Goal: Information Seeking & Learning: Compare options

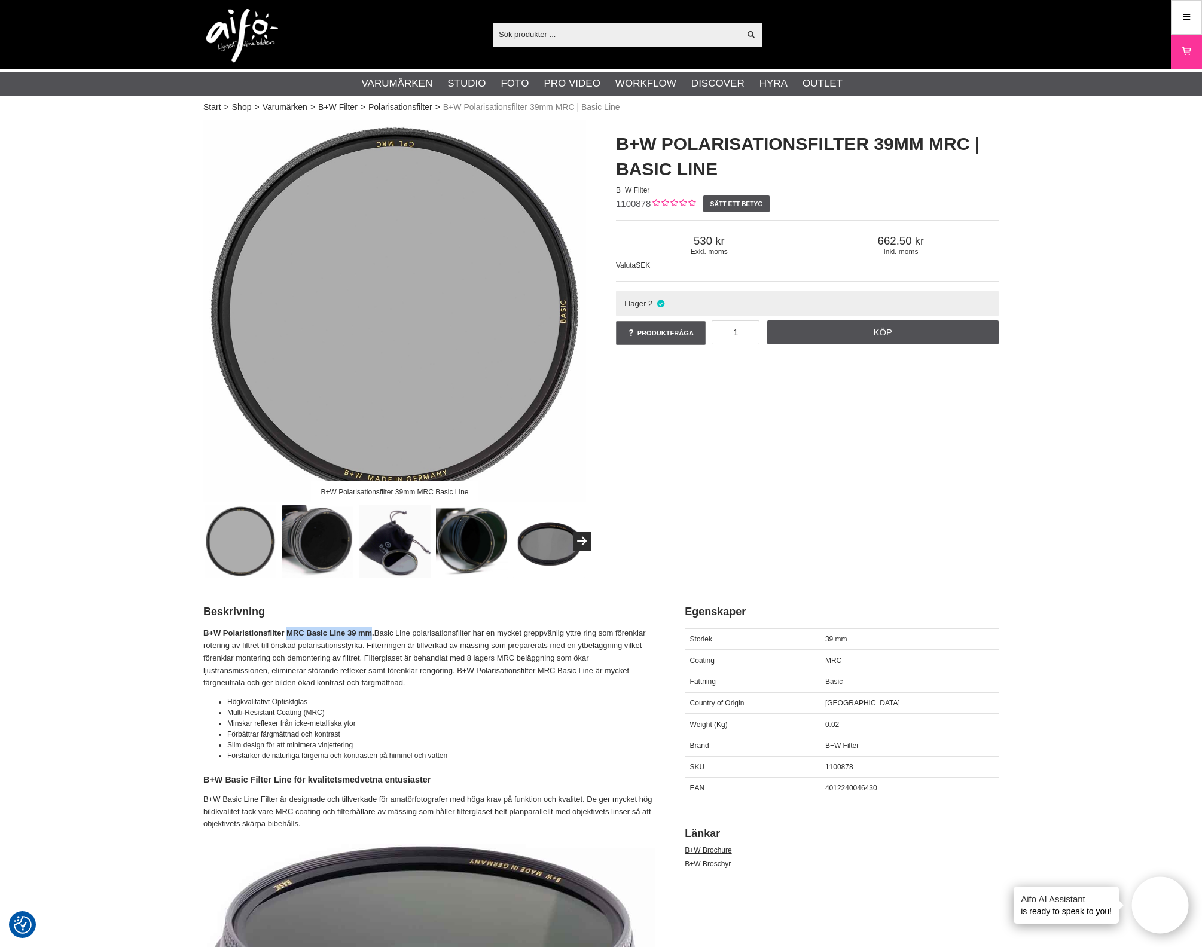
drag, startPoint x: 376, startPoint y: 632, endPoint x: 290, endPoint y: 629, distance: 86.1
click at [290, 629] on strong "B+W Polaristionsfilter MRC Basic Line 39 mm." at bounding box center [288, 632] width 171 height 9
copy strong "MRC Basic Line 39 mm"
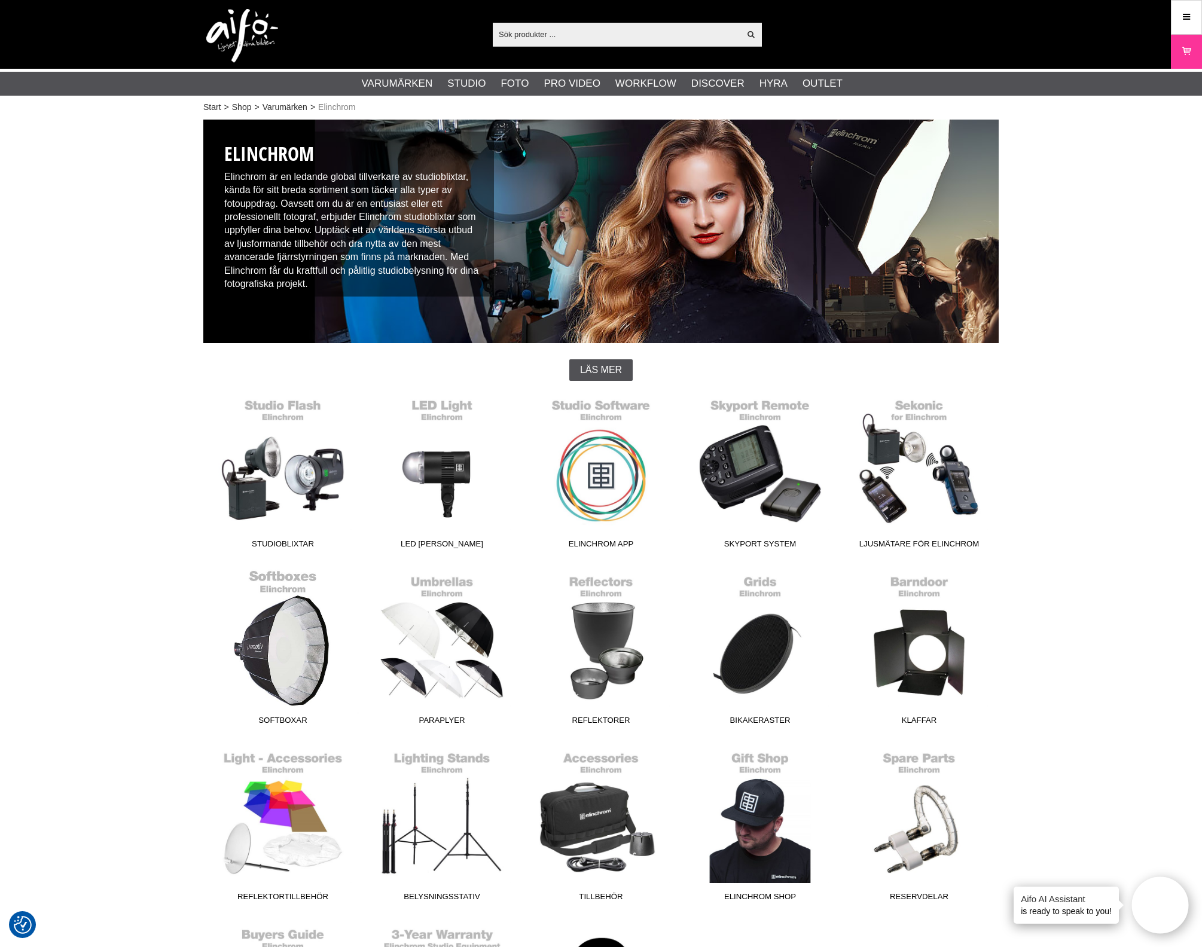
click at [285, 674] on link "Softboxar" at bounding box center [282, 649] width 159 height 161
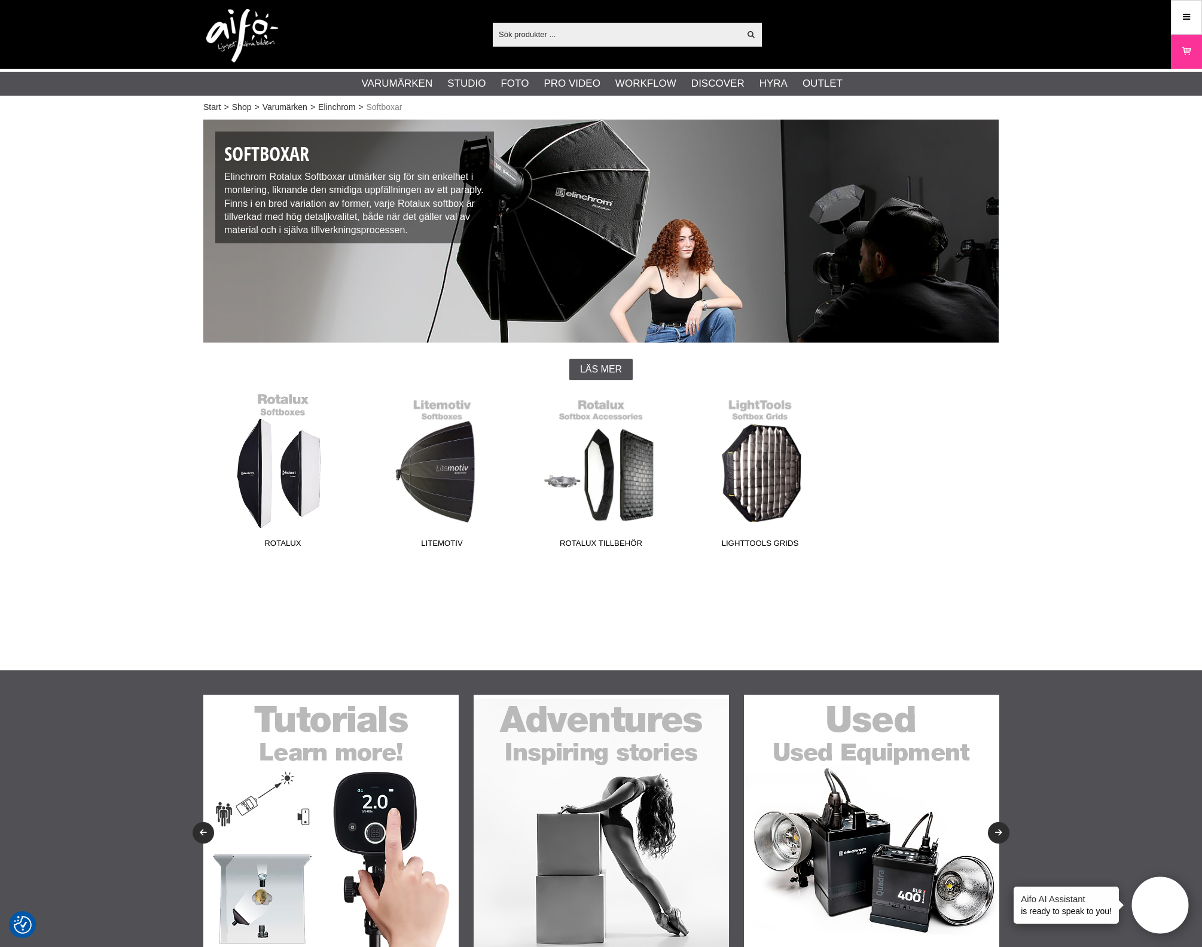
click at [284, 489] on link "Rotalux" at bounding box center [282, 472] width 159 height 161
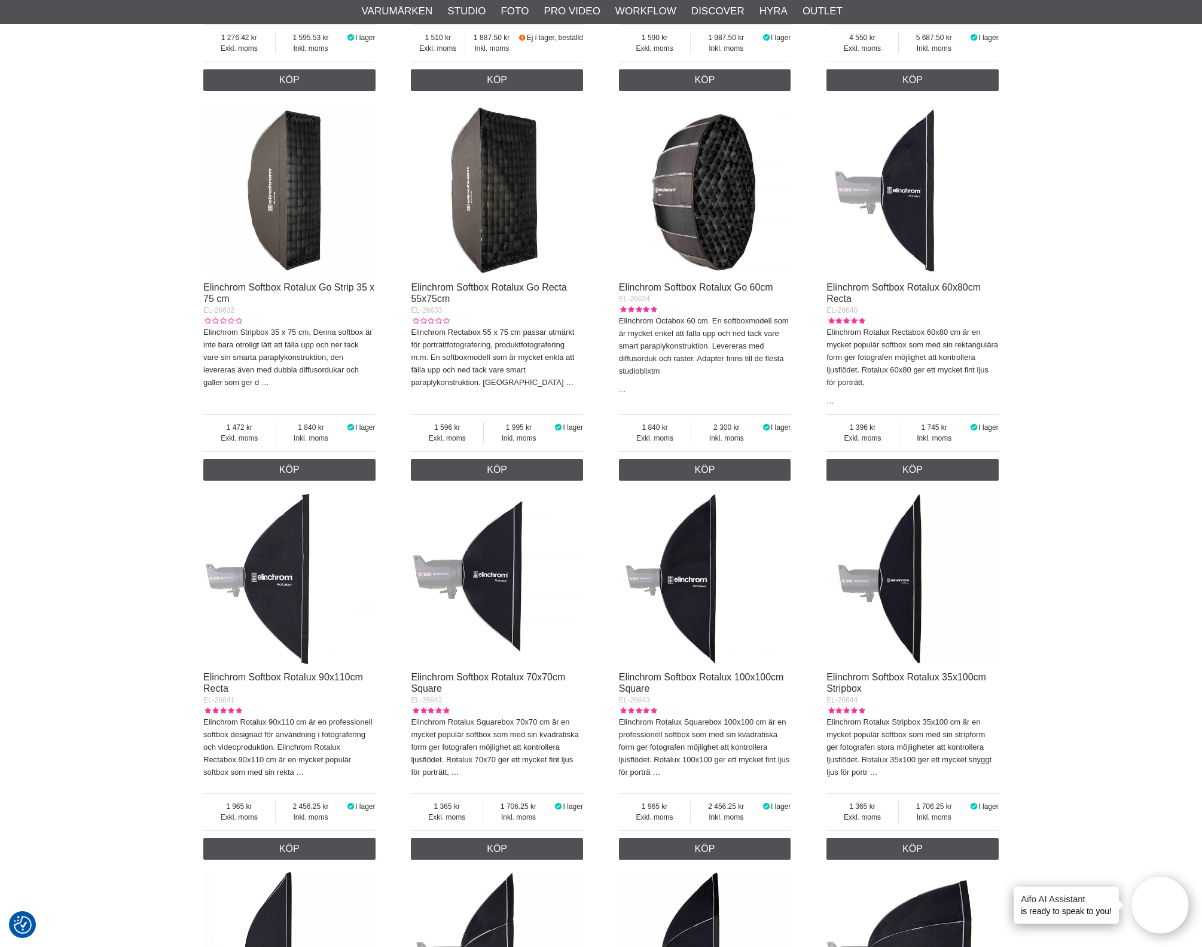
scroll to position [822, 0]
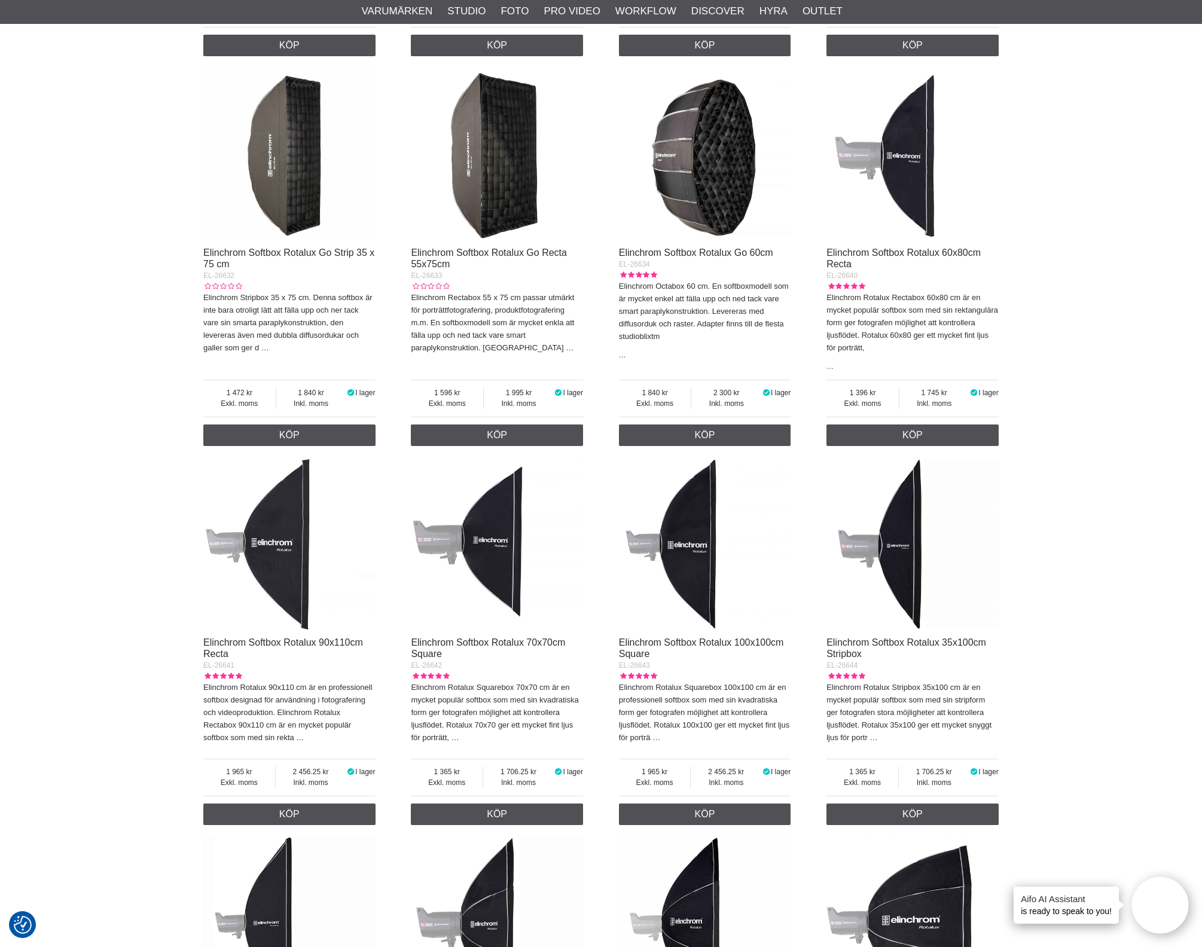
click at [266, 569] on img at bounding box center [289, 544] width 172 height 172
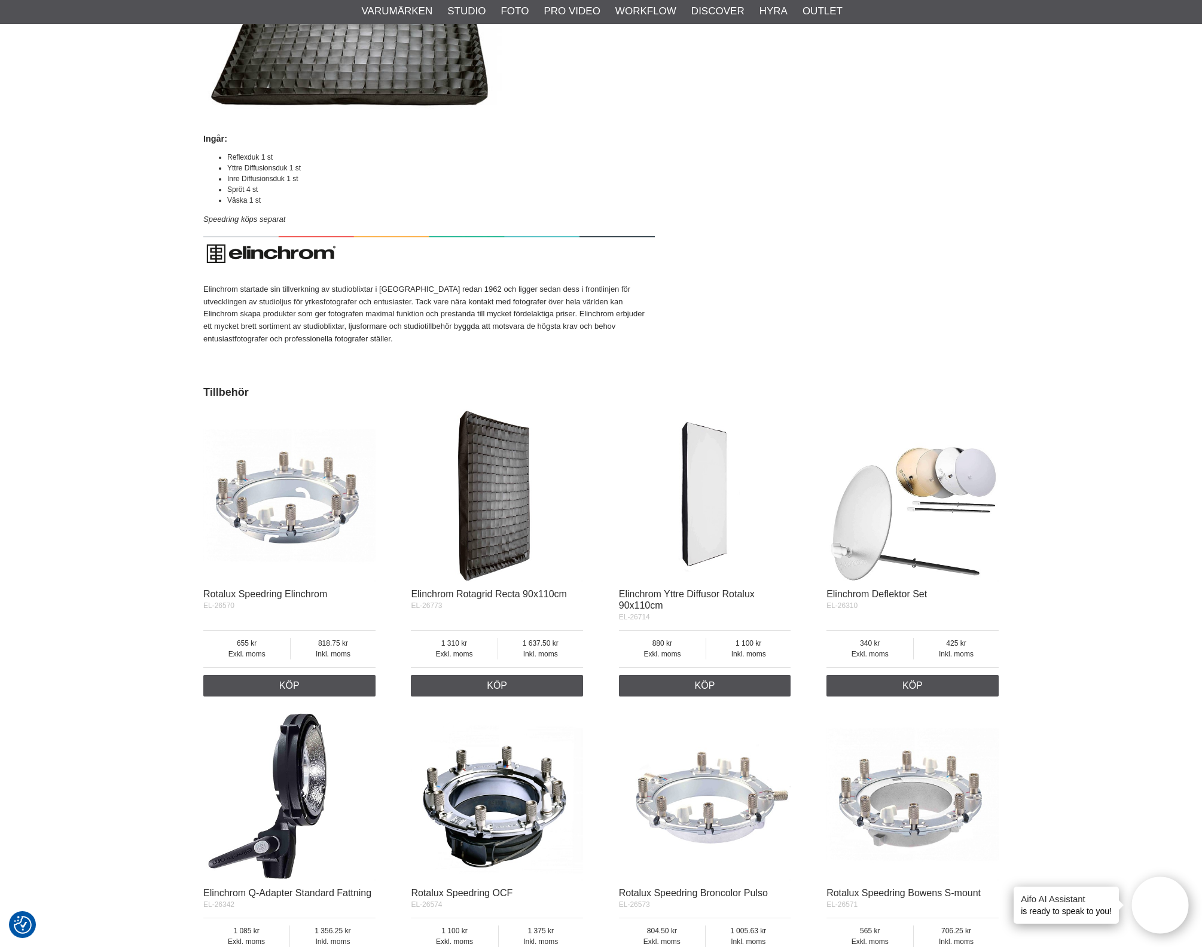
scroll to position [1644, 0]
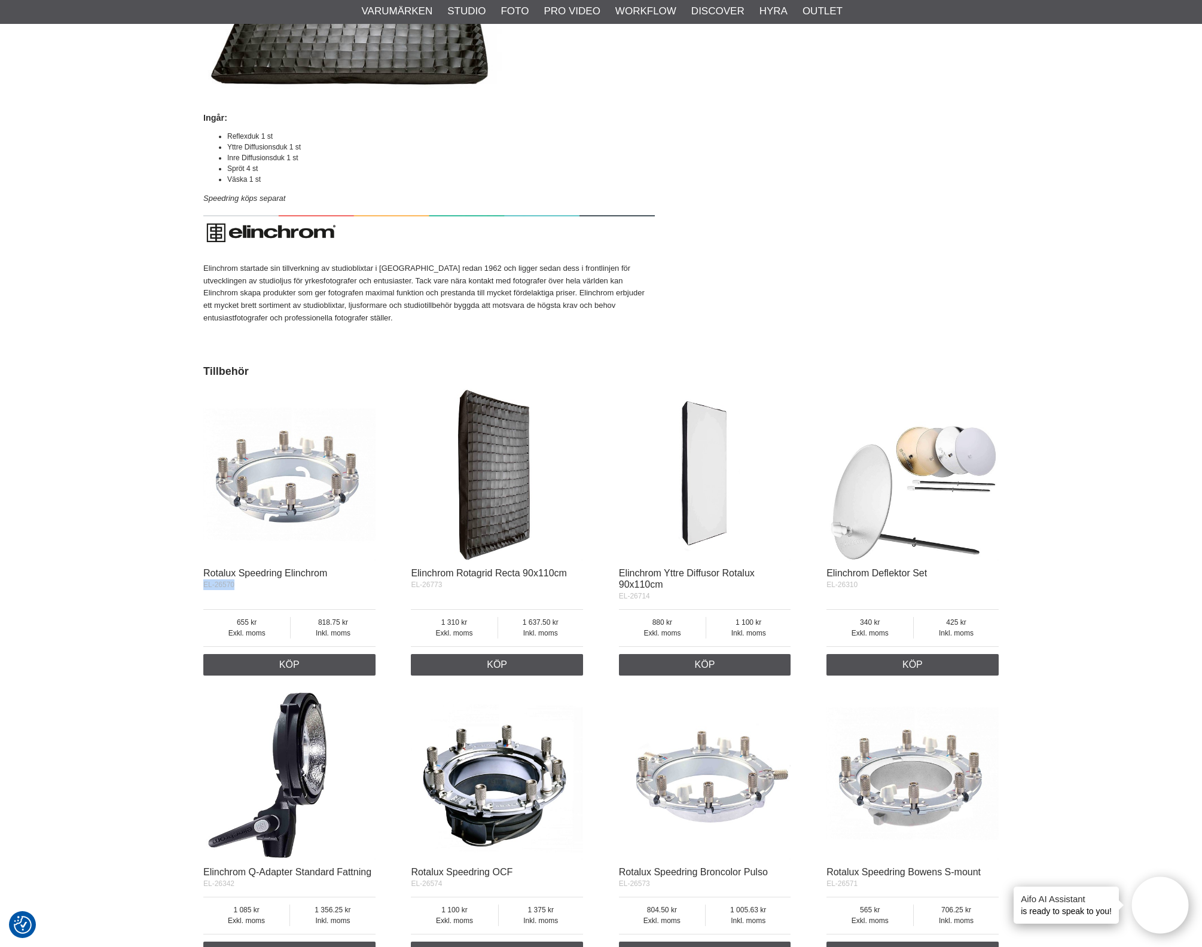
drag, startPoint x: 241, startPoint y: 629, endPoint x: 195, endPoint y: 627, distance: 46.1
click at [195, 627] on section "Rotalux Recta 90x110 cm Elinchrom Softbox Rotalux 90x110cm Recta EL-26641 Sätt …" at bounding box center [600, 9] width 813 height 3067
click at [245, 637] on div "Rotalux Speedring Elinchrom EL-26570 Exkl. moms 655 Inkl. moms 818.75 1 Köp" at bounding box center [289, 622] width 172 height 108
drag, startPoint x: 239, startPoint y: 631, endPoint x: 189, endPoint y: 631, distance: 49.6
click at [189, 631] on div "Start > Shop > Varumärken > Elinchrom > Softboxar > Rotalux > Elinchrom Softbox…" at bounding box center [601, 211] width 1202 height 3479
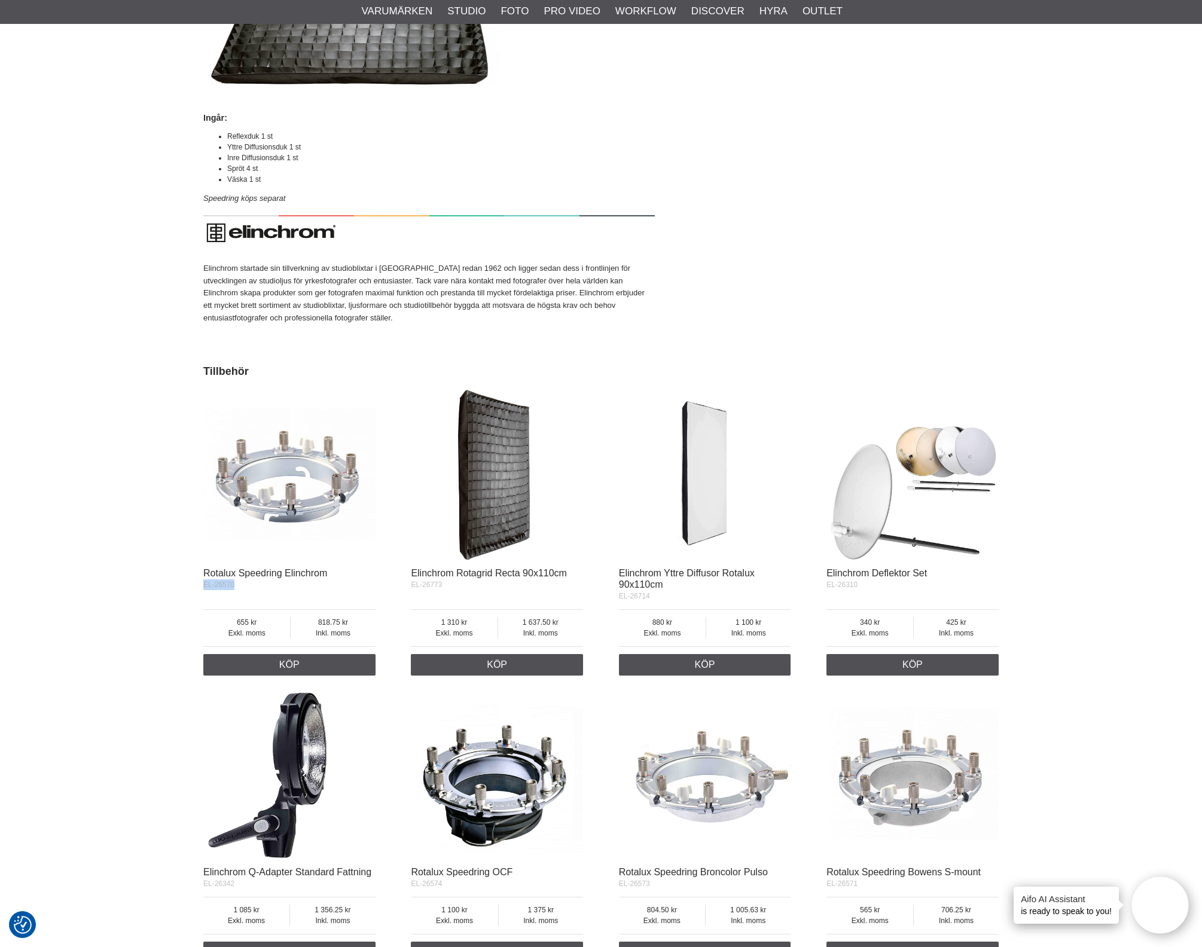
copy span "EL-26570"
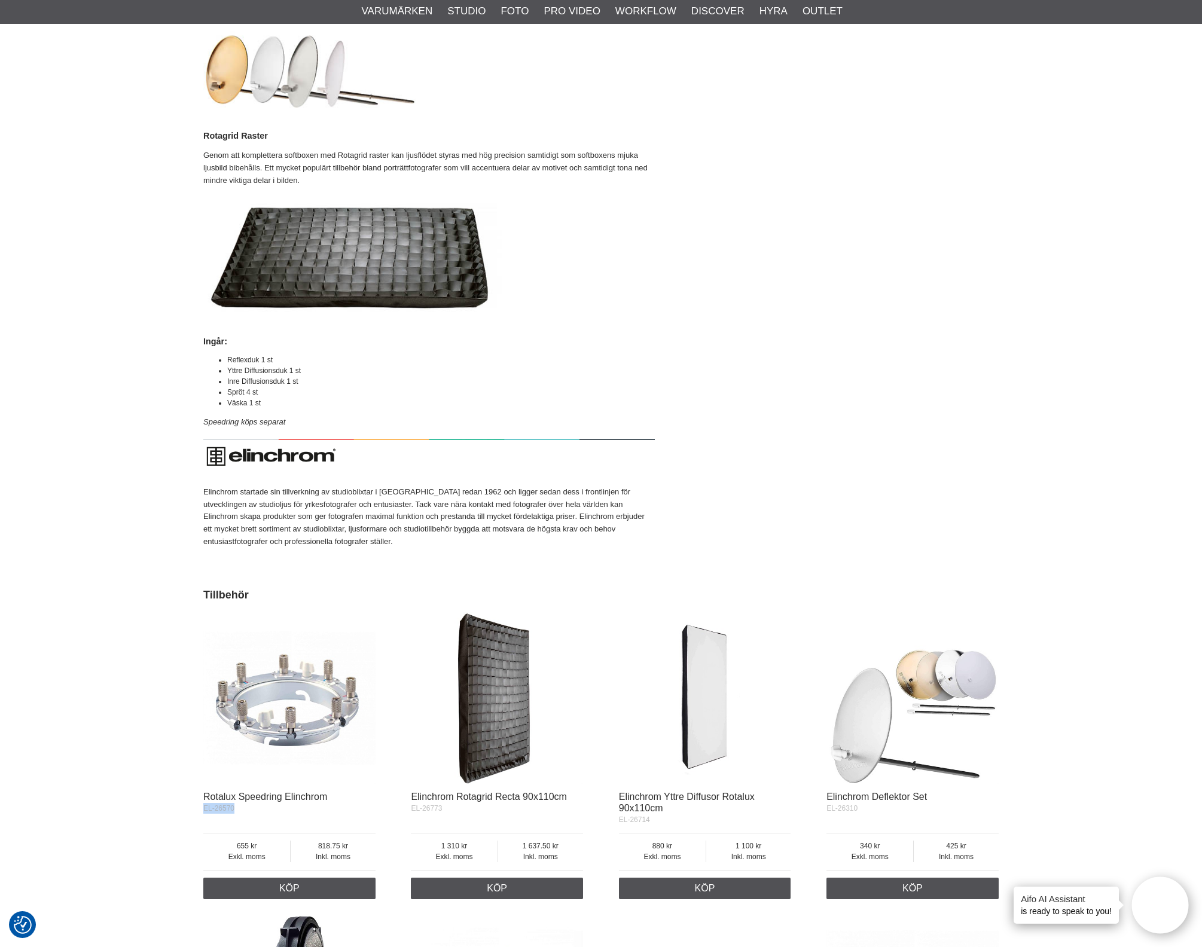
scroll to position [1420, 0]
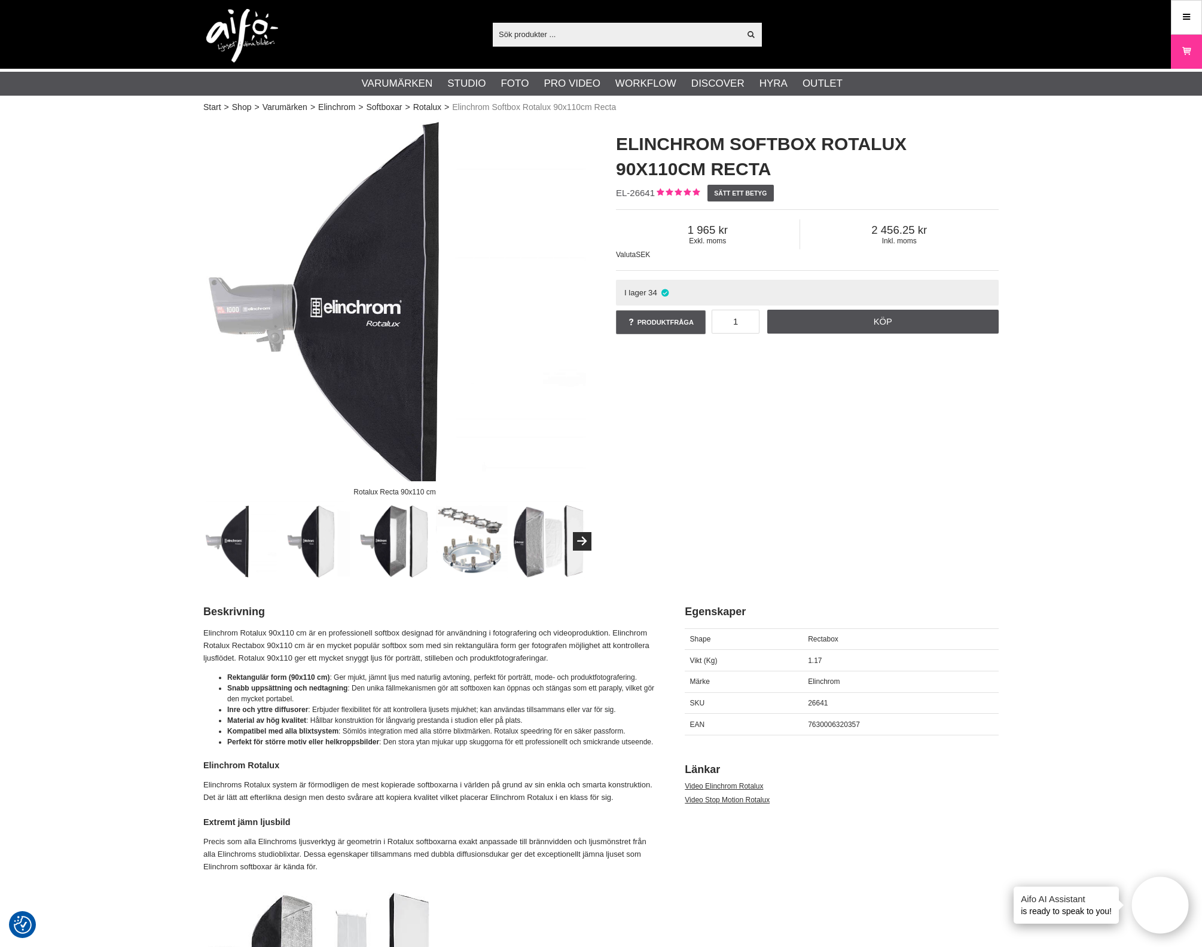
click at [933, 423] on div "Rotalux Recta 90x110 cm Elinchrom Softbox Rotalux 90x110cm Recta EL-26641 Sätt …" at bounding box center [600, 349] width 825 height 458
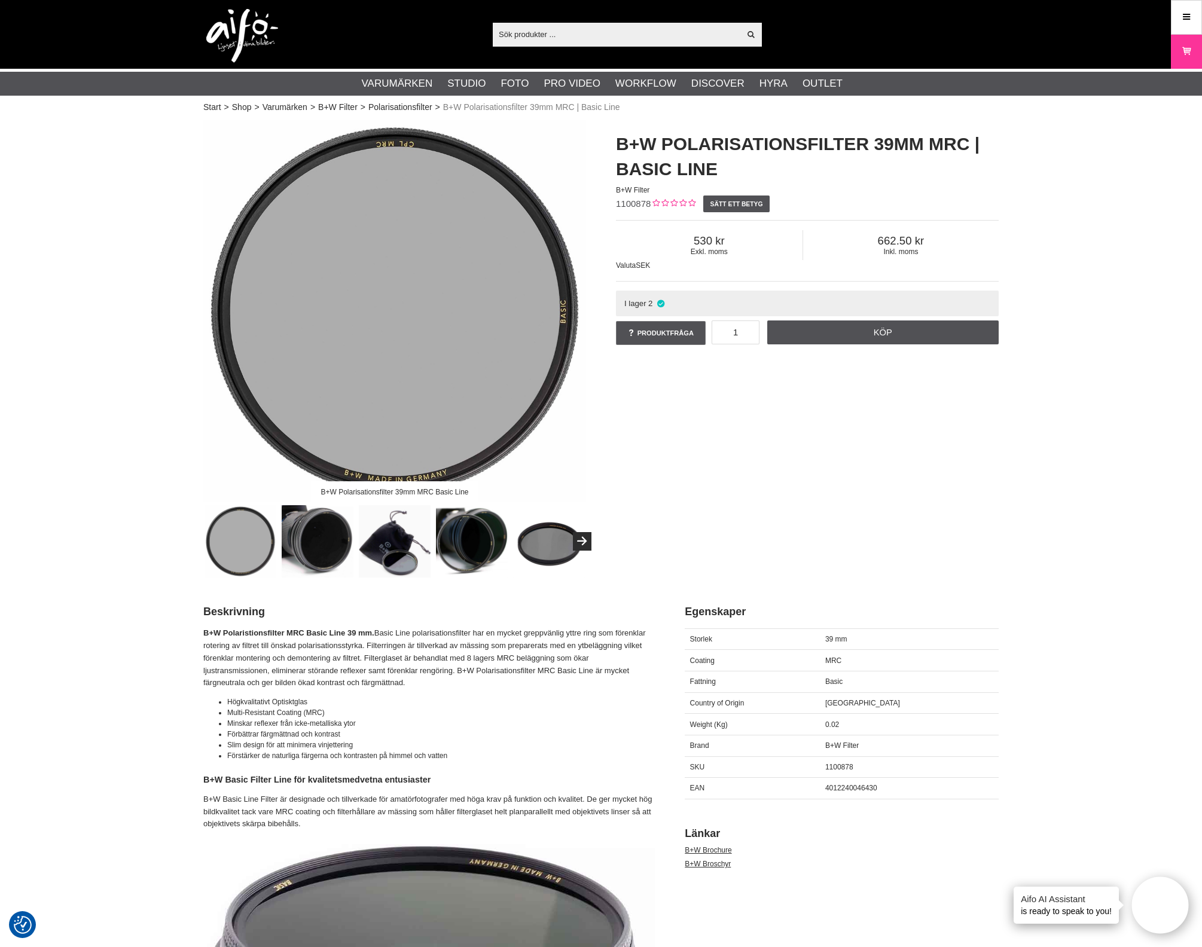
click at [934, 473] on div "B+W Polarisationsfilter 39mm MRC Basic Line B+W Polarisationsfilter 39mm MRC | …" at bounding box center [600, 349] width 825 height 458
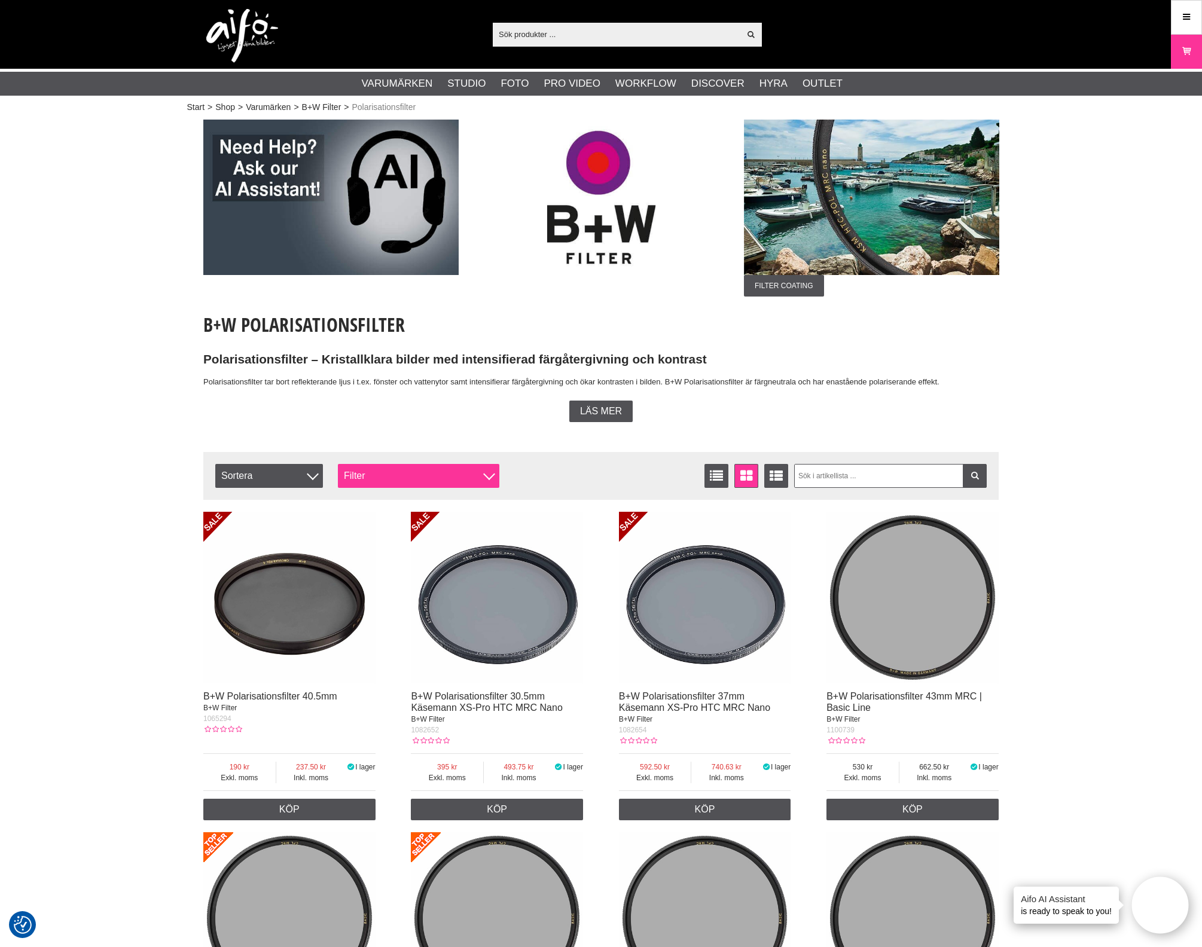
click at [402, 473] on div "Filter" at bounding box center [418, 476] width 161 height 24
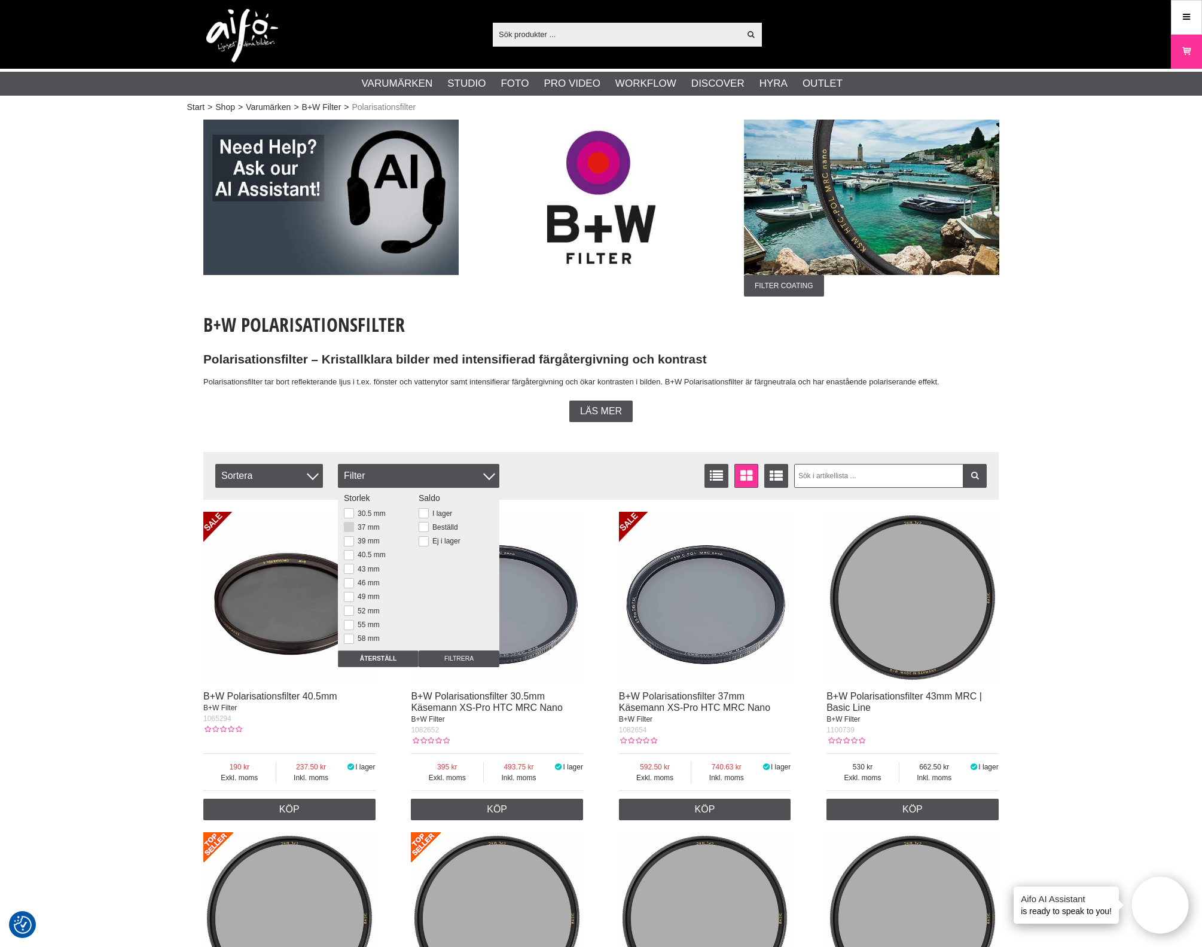
click at [355, 527] on label "37 mm" at bounding box center [367, 527] width 26 height 8
click at [0, 0] on input "37 mm" at bounding box center [0, 0] width 0 height 0
click at [450, 657] on input "Filtrera" at bounding box center [458, 658] width 81 height 17
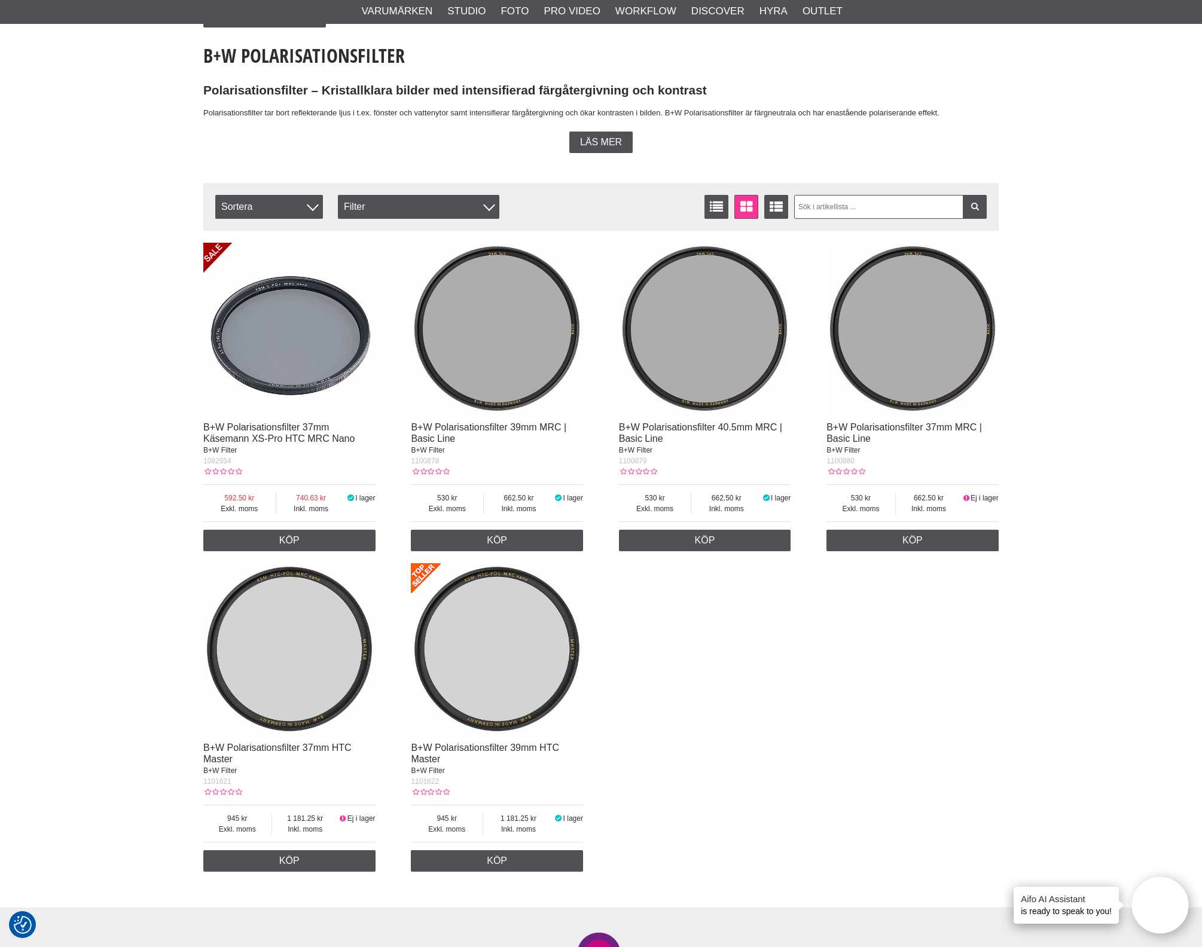
scroll to position [298, 0]
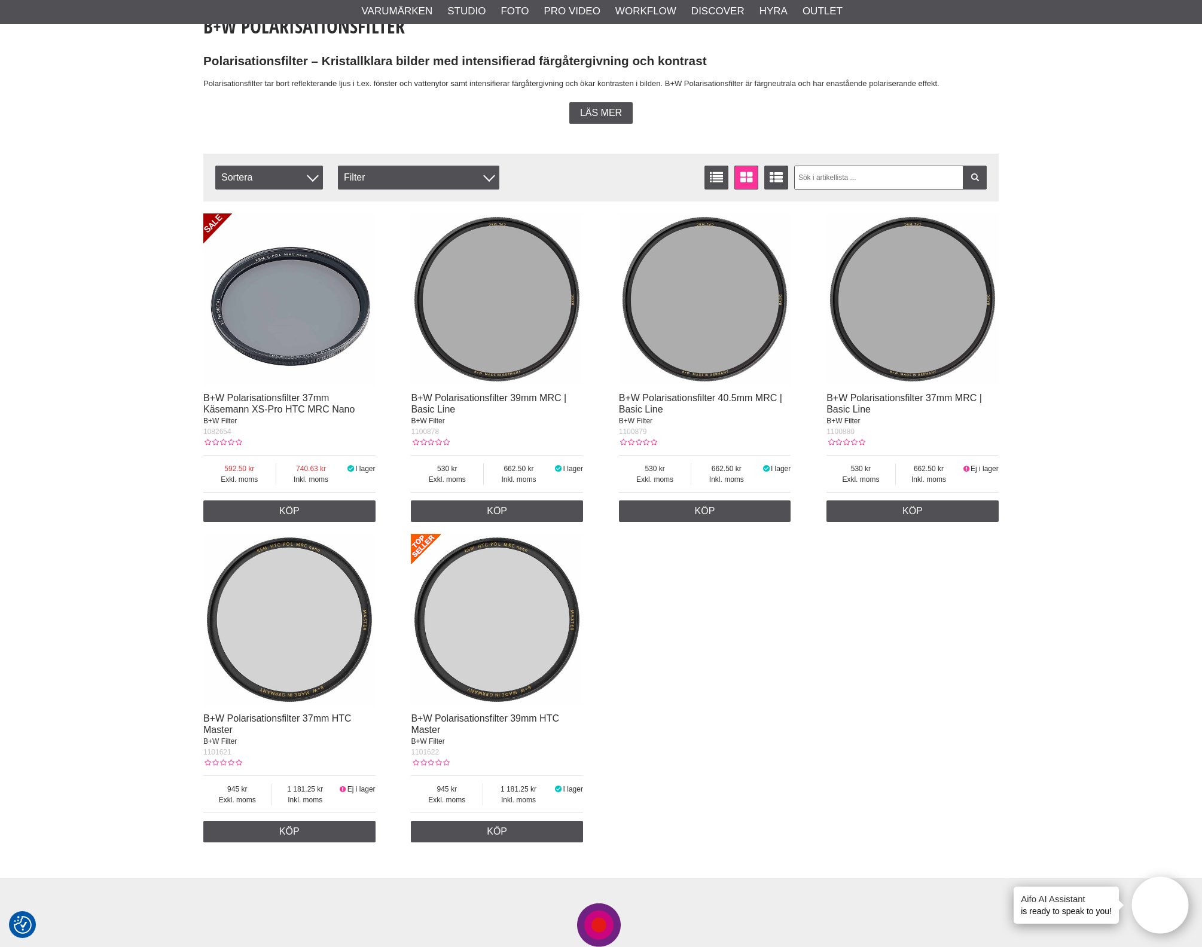
click at [305, 355] on img at bounding box center [289, 299] width 172 height 172
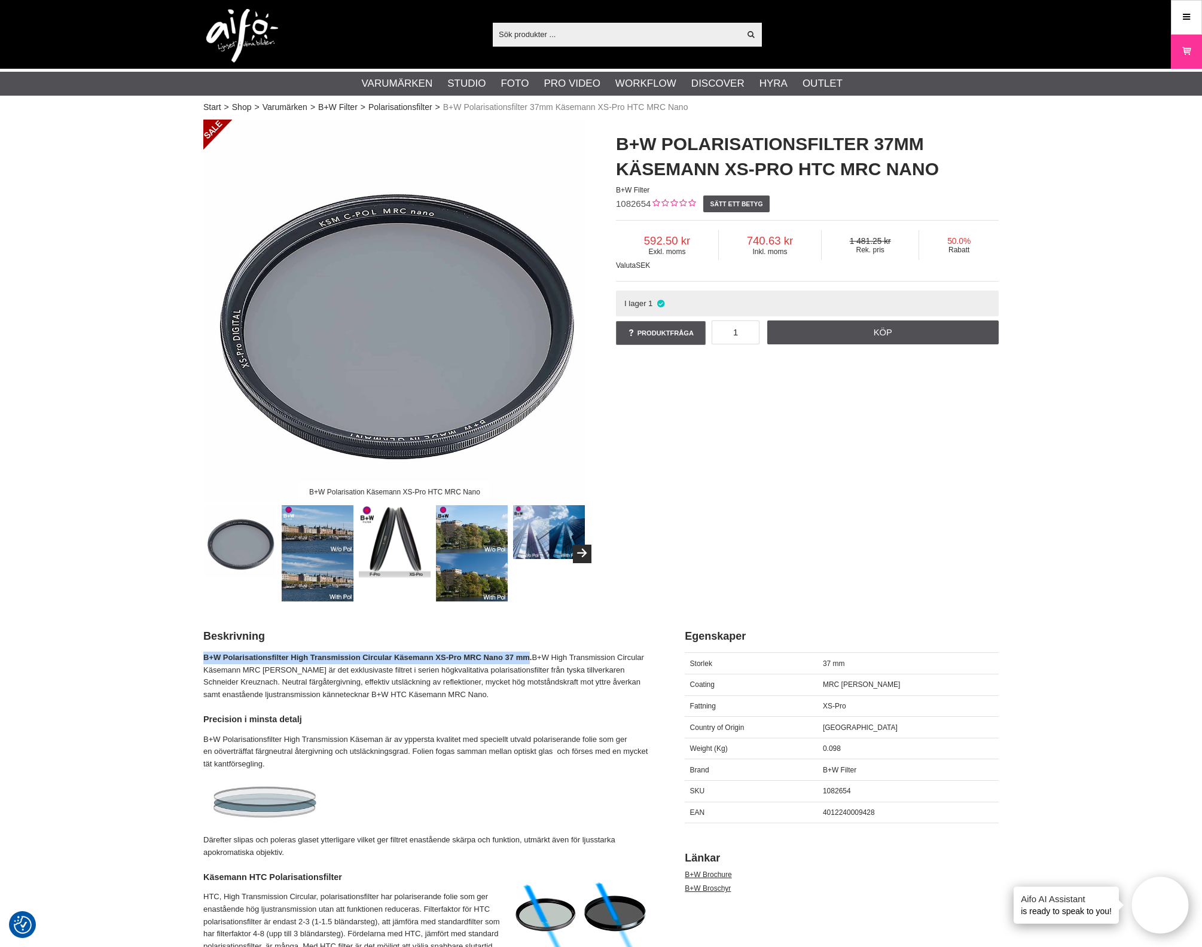
drag, startPoint x: 537, startPoint y: 656, endPoint x: 205, endPoint y: 658, distance: 331.8
click at [205, 658] on strong "B+W Polarisationsfilter High Transmission Circular Käsemann XS-Pro MRC Nano 37 …" at bounding box center [367, 657] width 328 height 9
copy strong "B+W Polarisationsfilter High Transmission Circular Käsemann XS-Pro MRC Nano 37 …"
click at [411, 104] on link "Polarisationsfilter" at bounding box center [400, 107] width 64 height 13
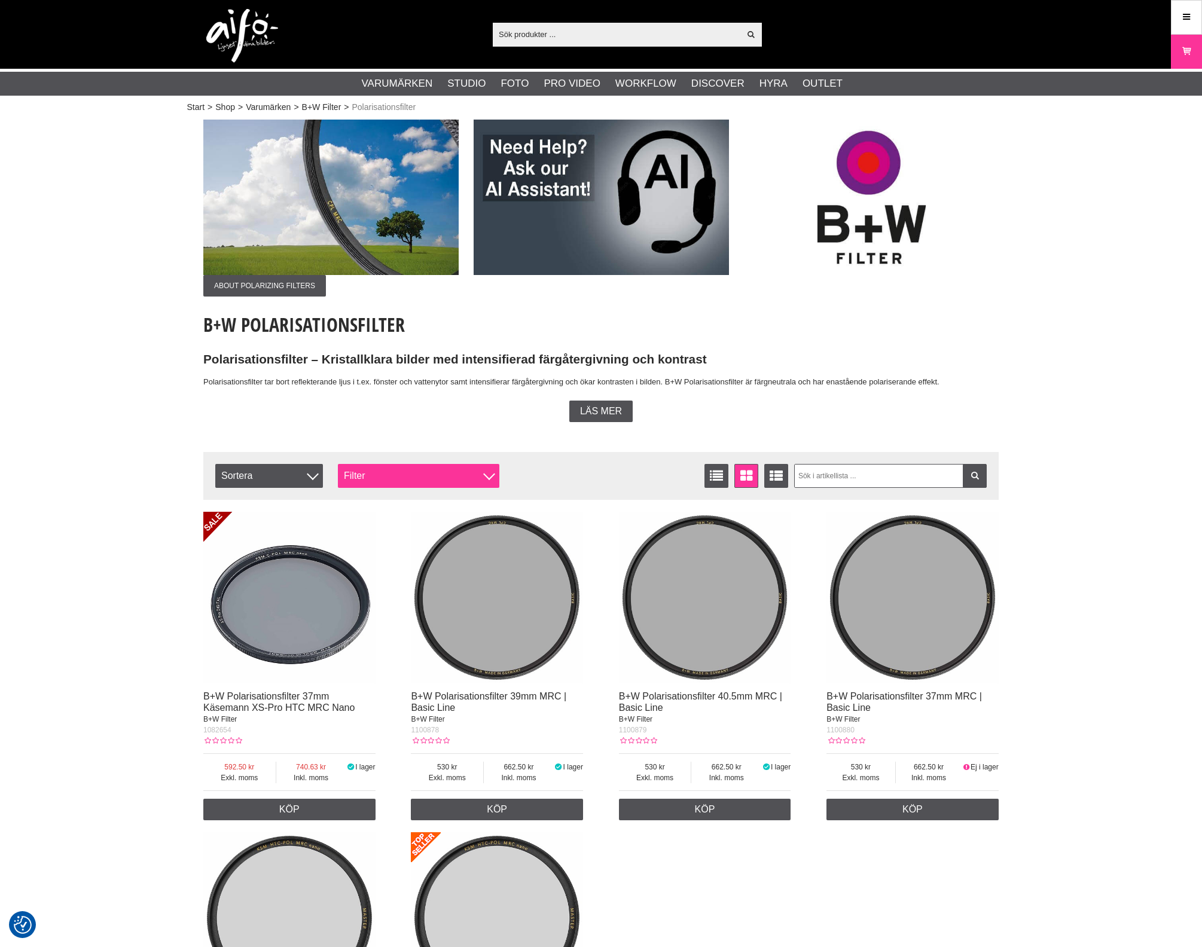
click at [442, 467] on div "Filter" at bounding box center [418, 476] width 161 height 24
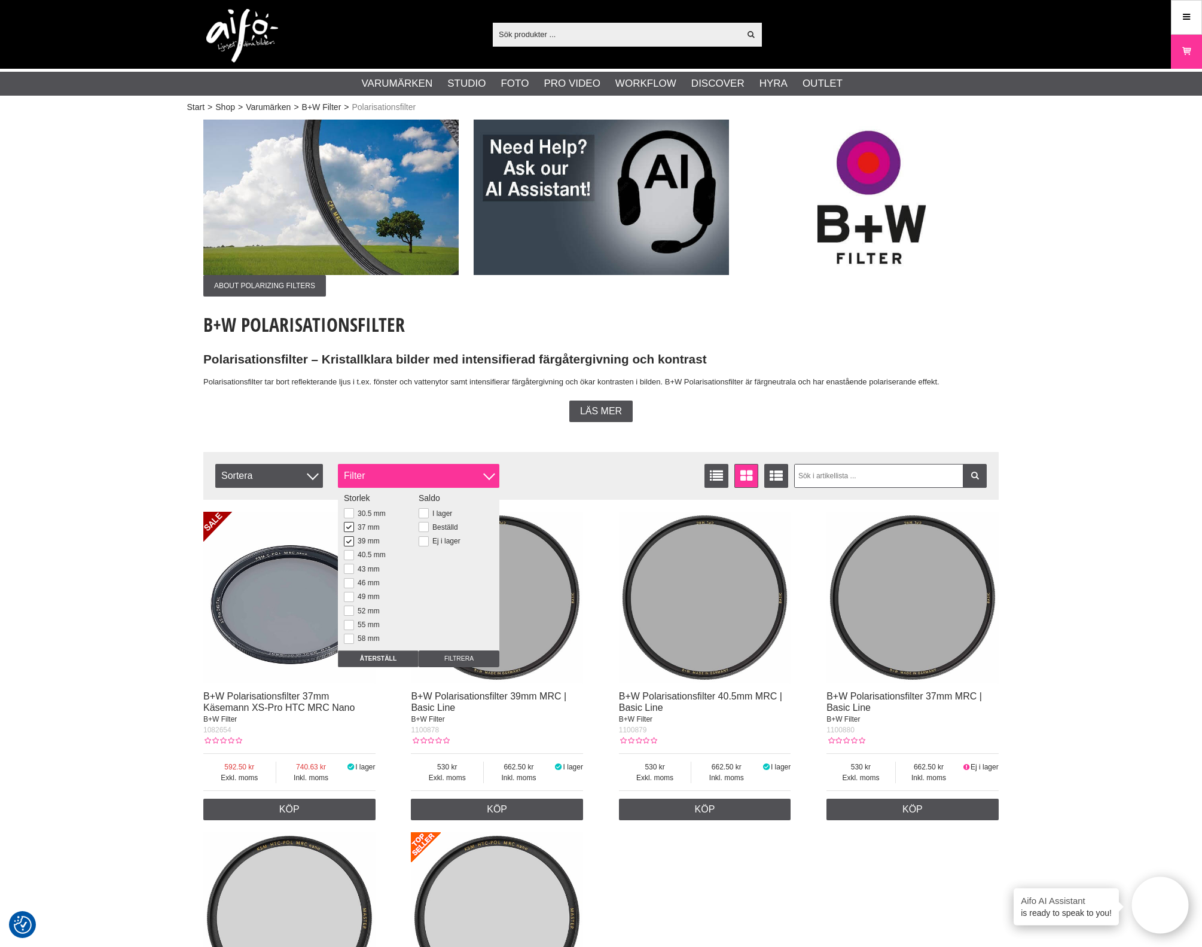
click at [441, 473] on div "Filter" at bounding box center [418, 476] width 161 height 24
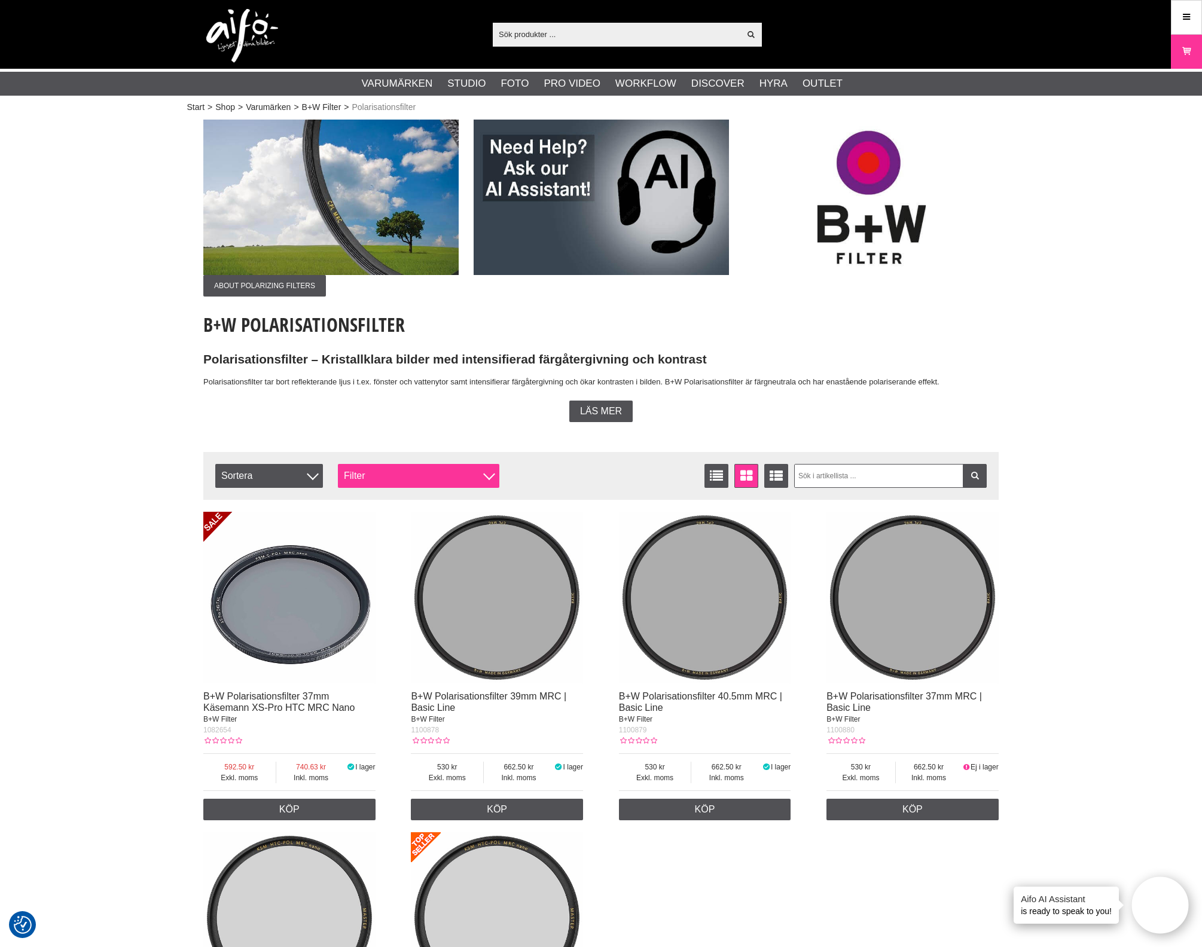
click at [441, 473] on div "Filter" at bounding box center [418, 476] width 161 height 24
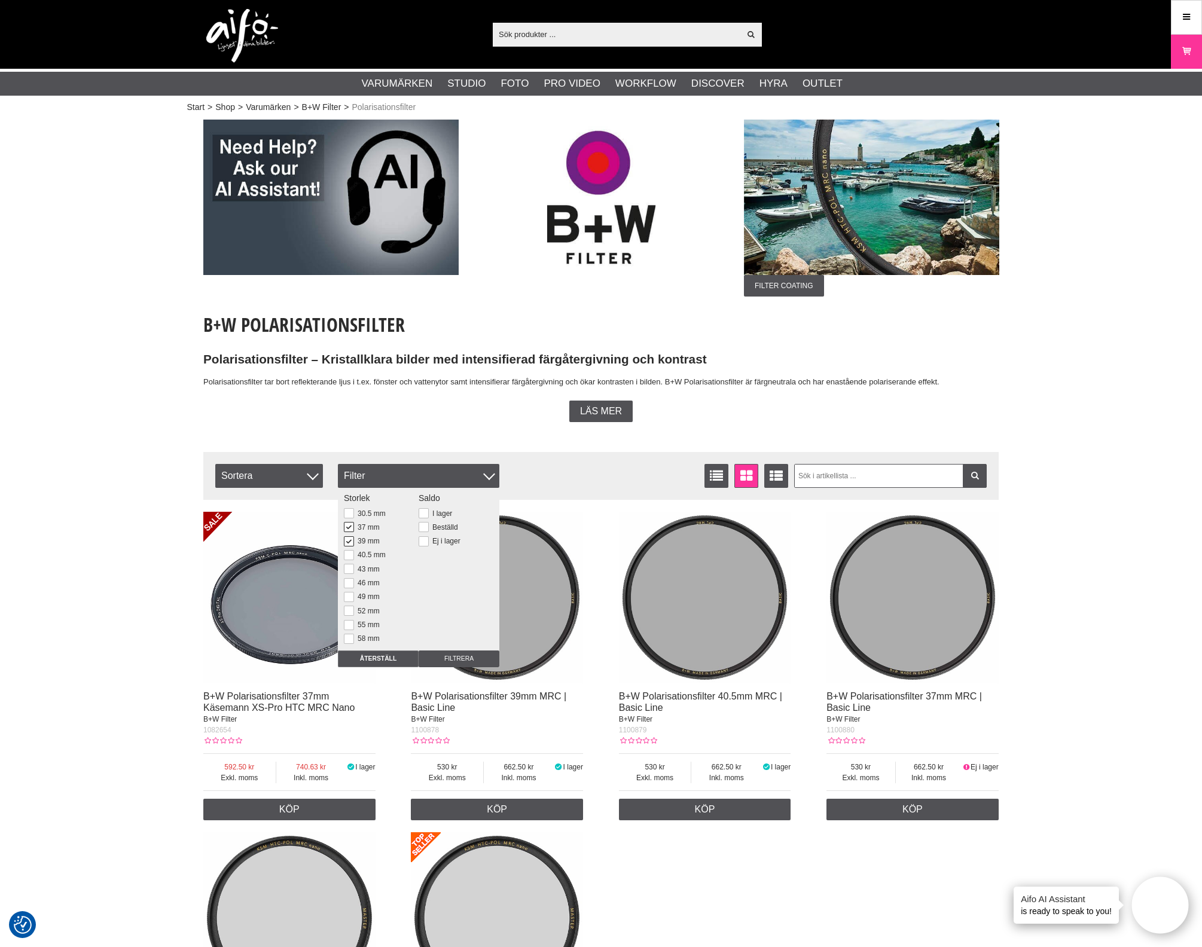
click at [345, 524] on button at bounding box center [349, 527] width 10 height 10
click at [463, 654] on input "Filtrera" at bounding box center [458, 658] width 81 height 17
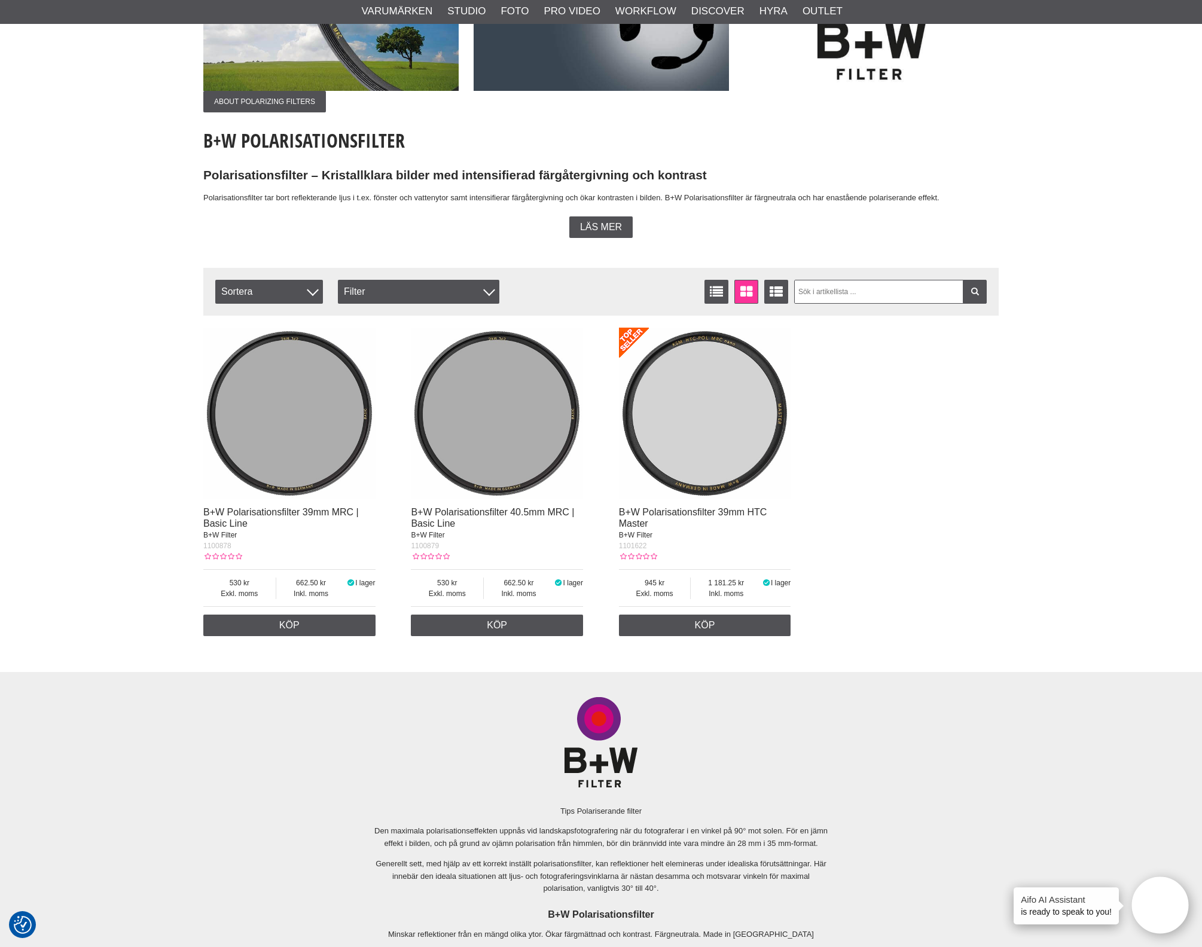
scroll to position [224, 0]
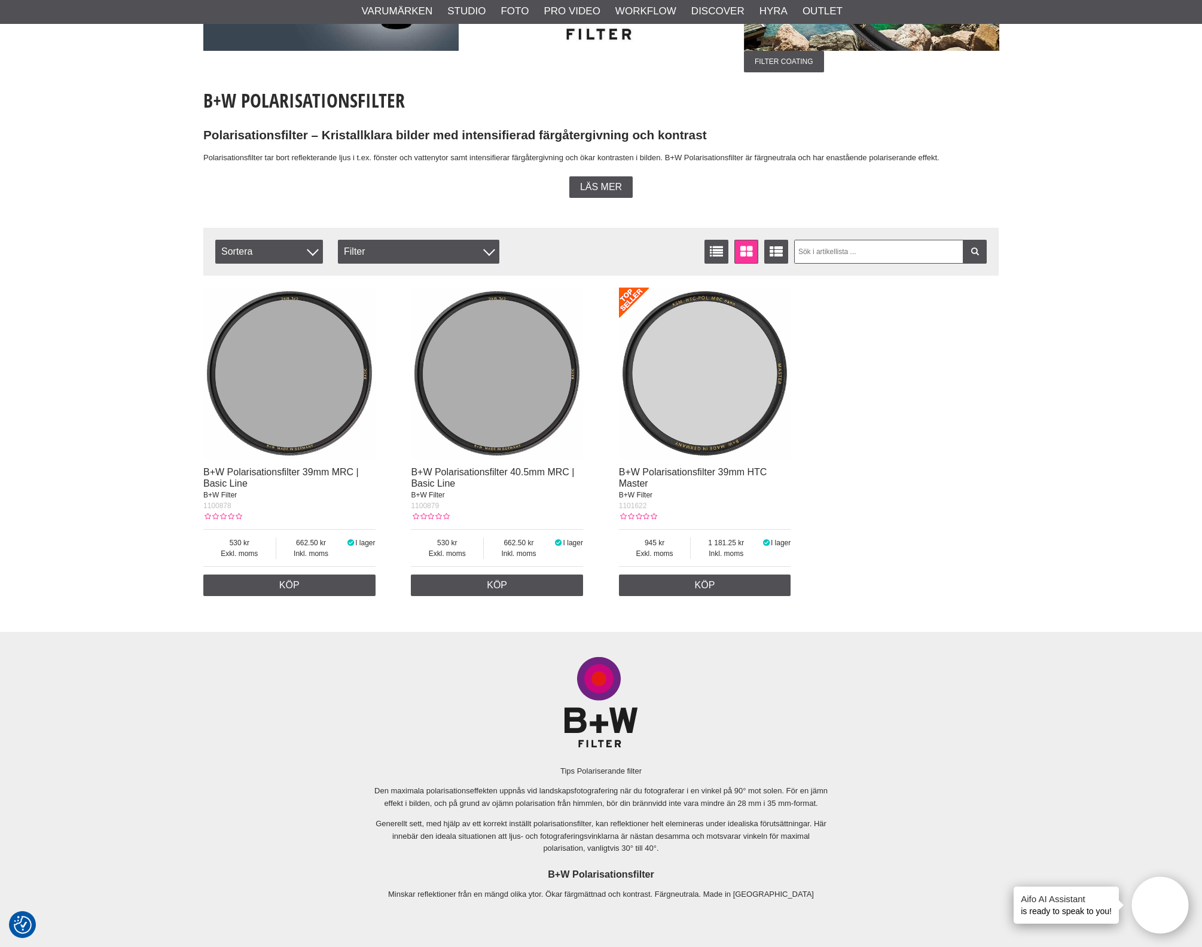
click at [337, 423] on img at bounding box center [289, 374] width 172 height 172
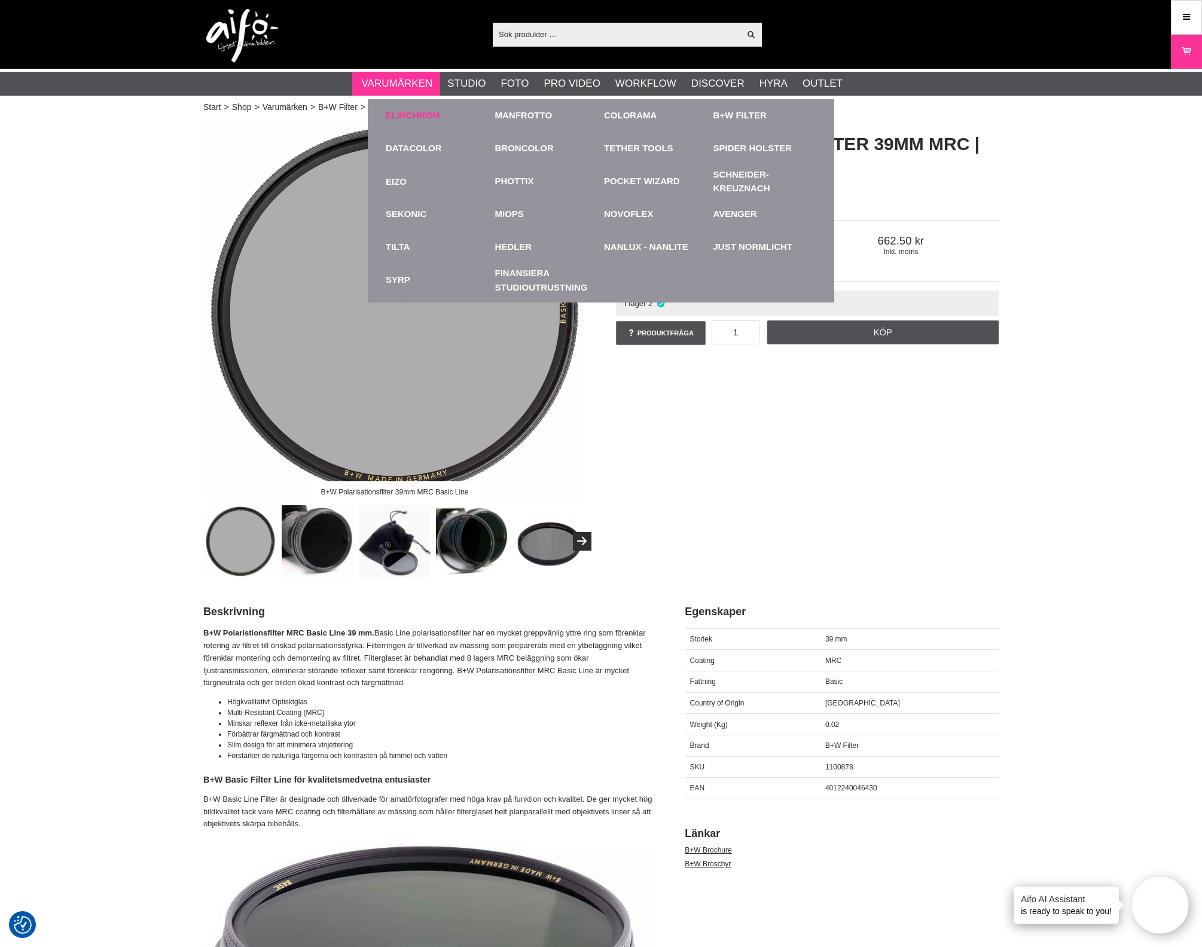
click at [418, 109] on link "Elinchrom" at bounding box center [413, 116] width 54 height 14
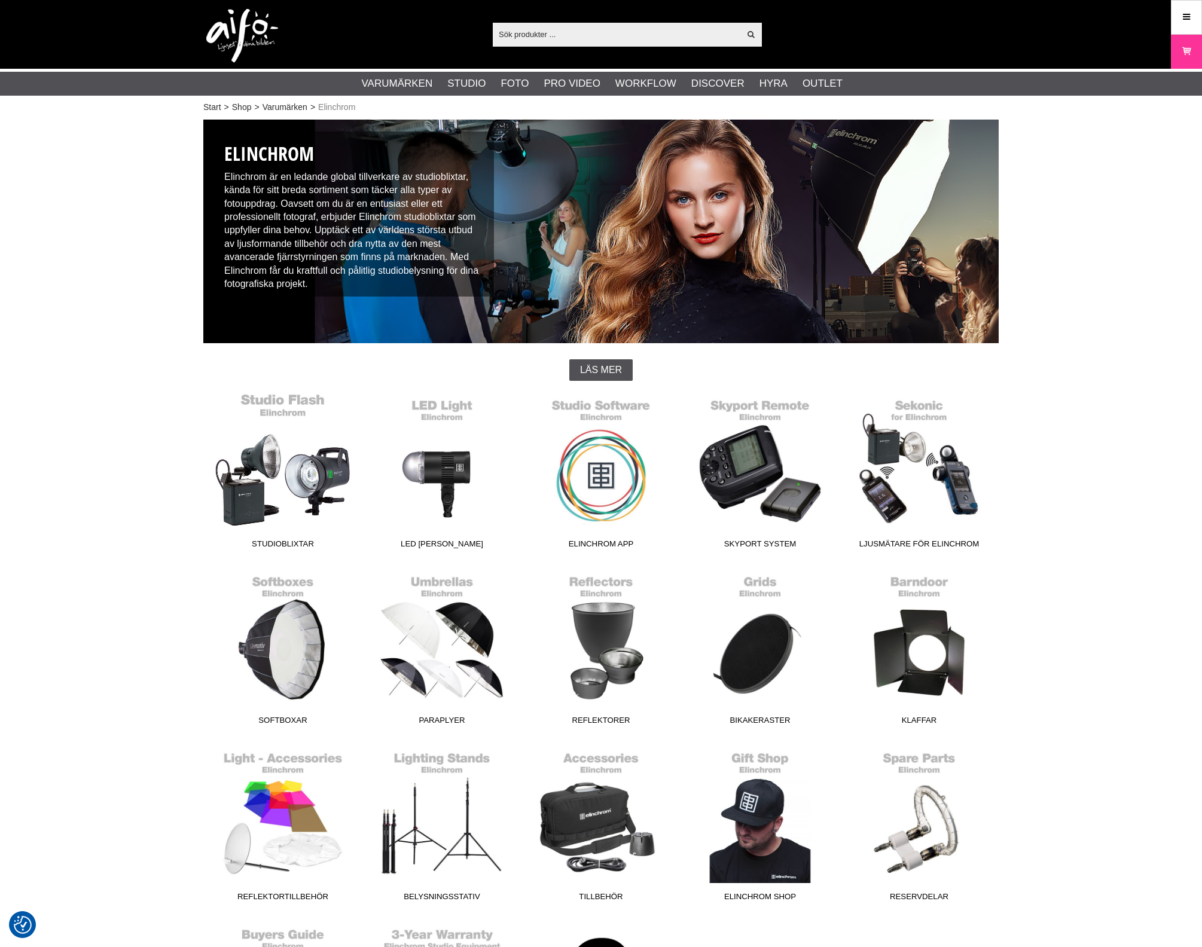
click at [297, 496] on link "Studioblixtar" at bounding box center [282, 473] width 159 height 161
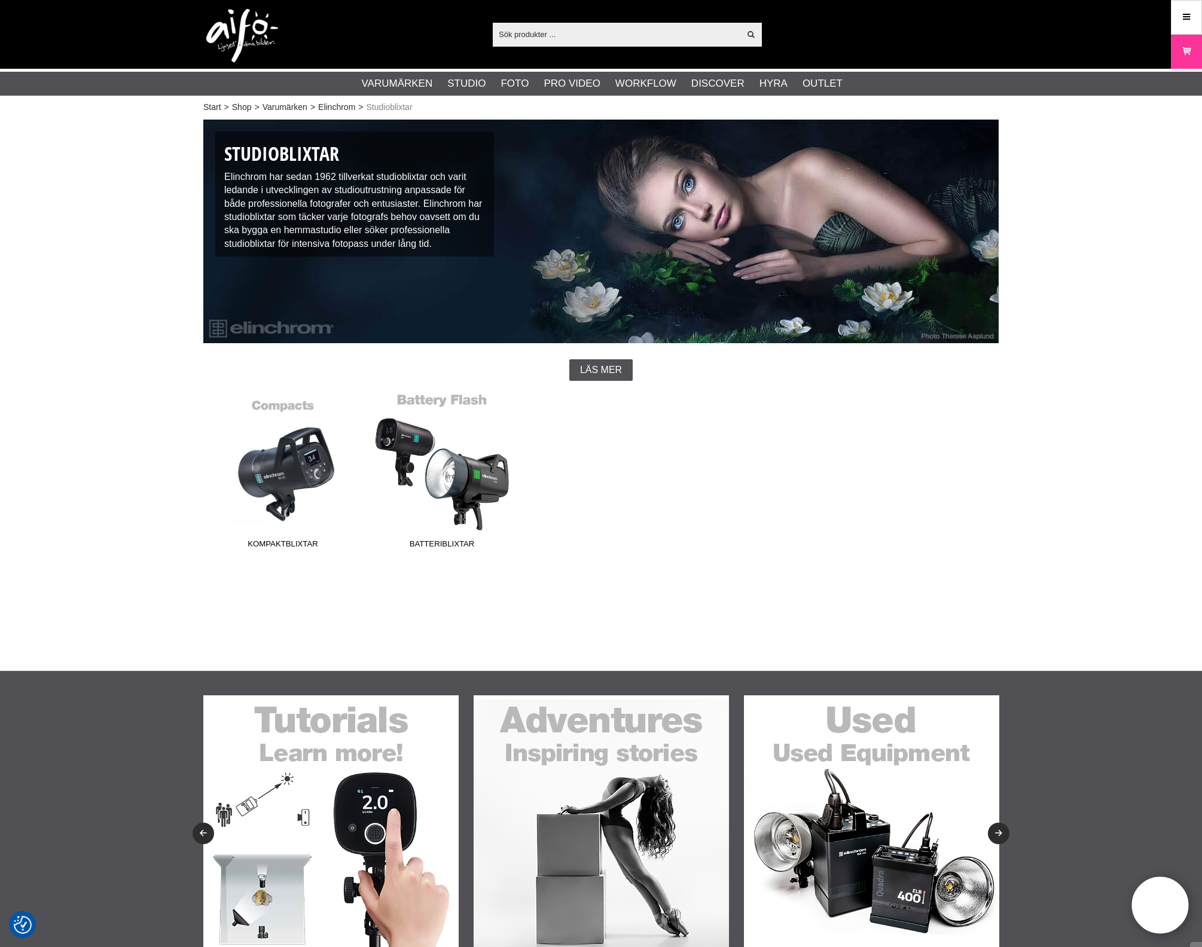
click at [450, 502] on link "Batteriblixtar" at bounding box center [441, 473] width 159 height 161
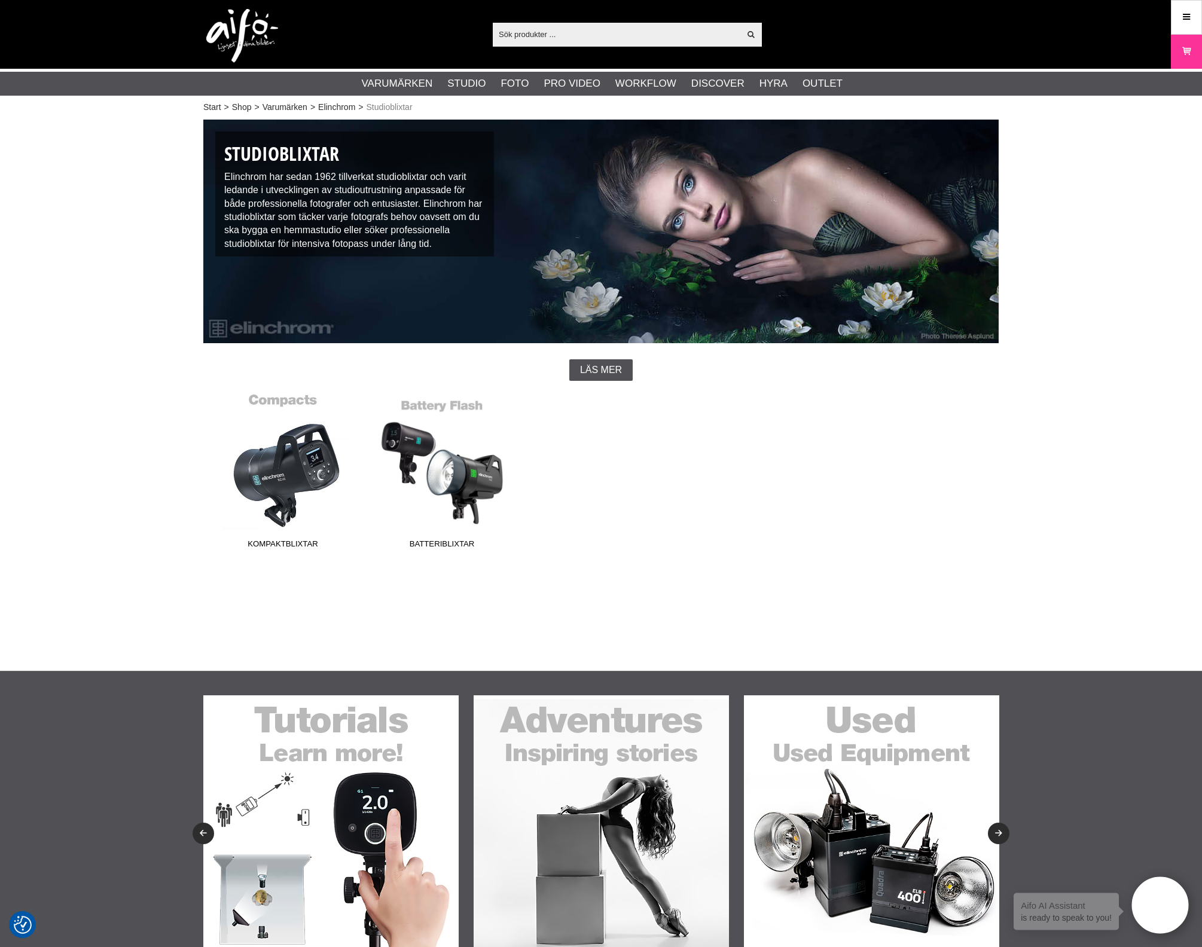
click at [319, 491] on link "Kompaktblixtar" at bounding box center [282, 473] width 159 height 161
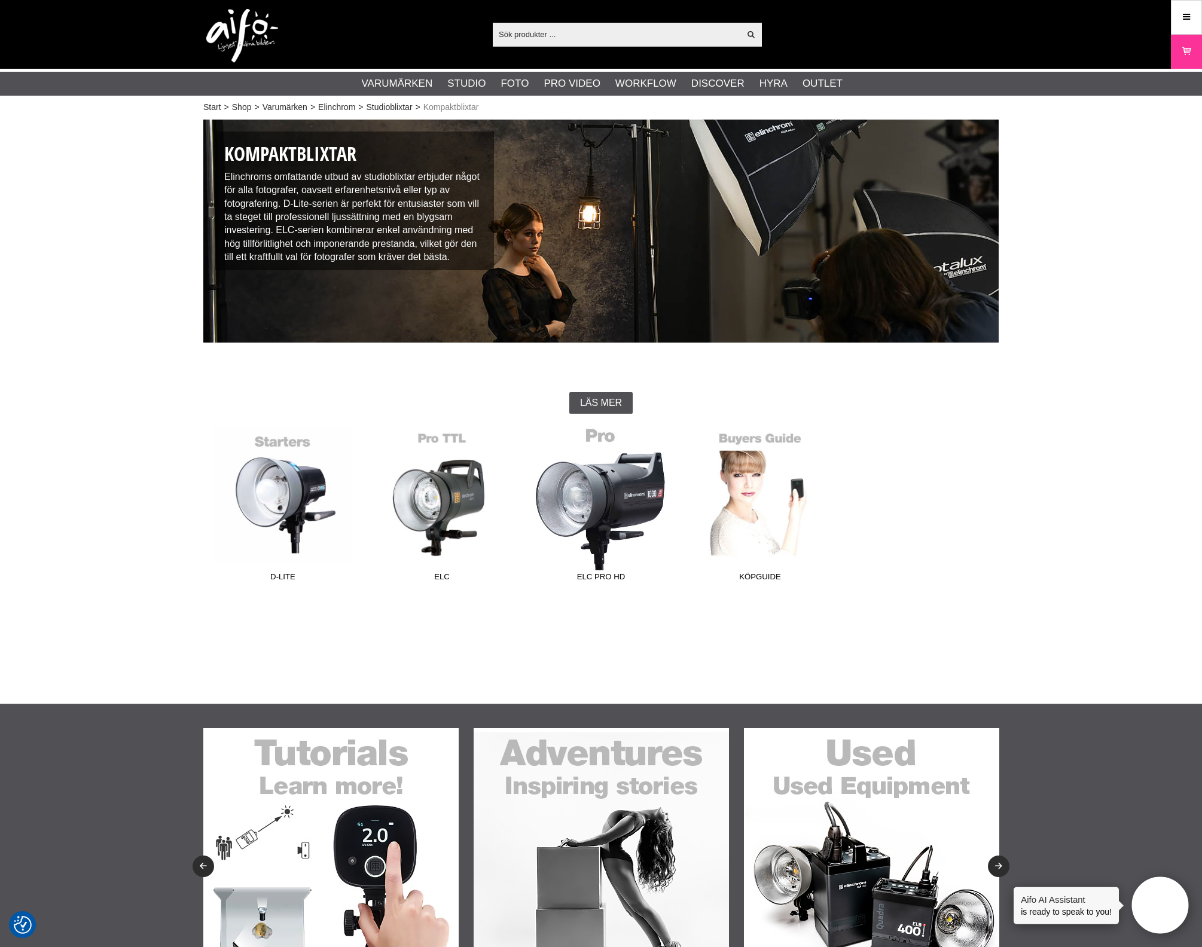
click at [618, 450] on link "ELC Pro HD" at bounding box center [600, 506] width 159 height 161
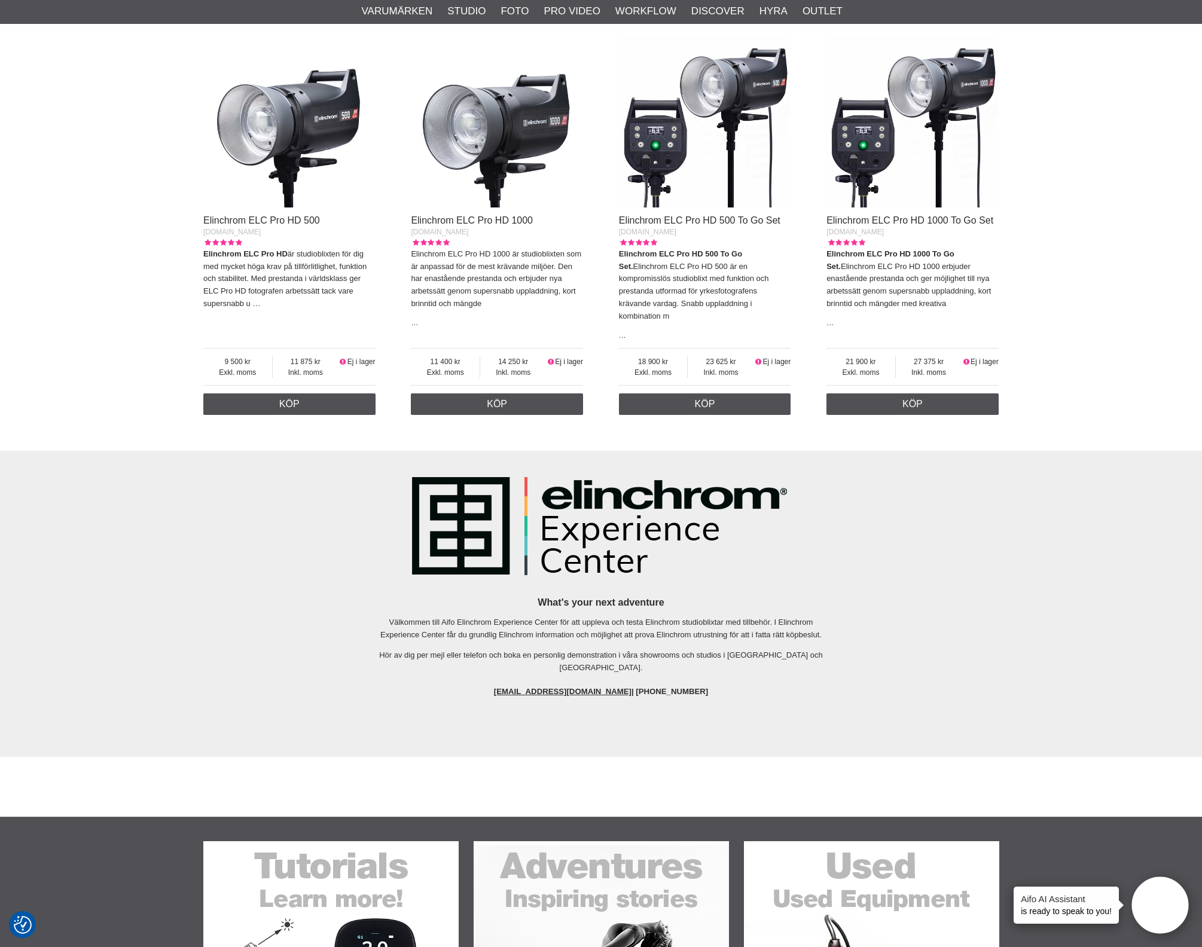
scroll to position [448, 0]
